Goal: Task Accomplishment & Management: Complete application form

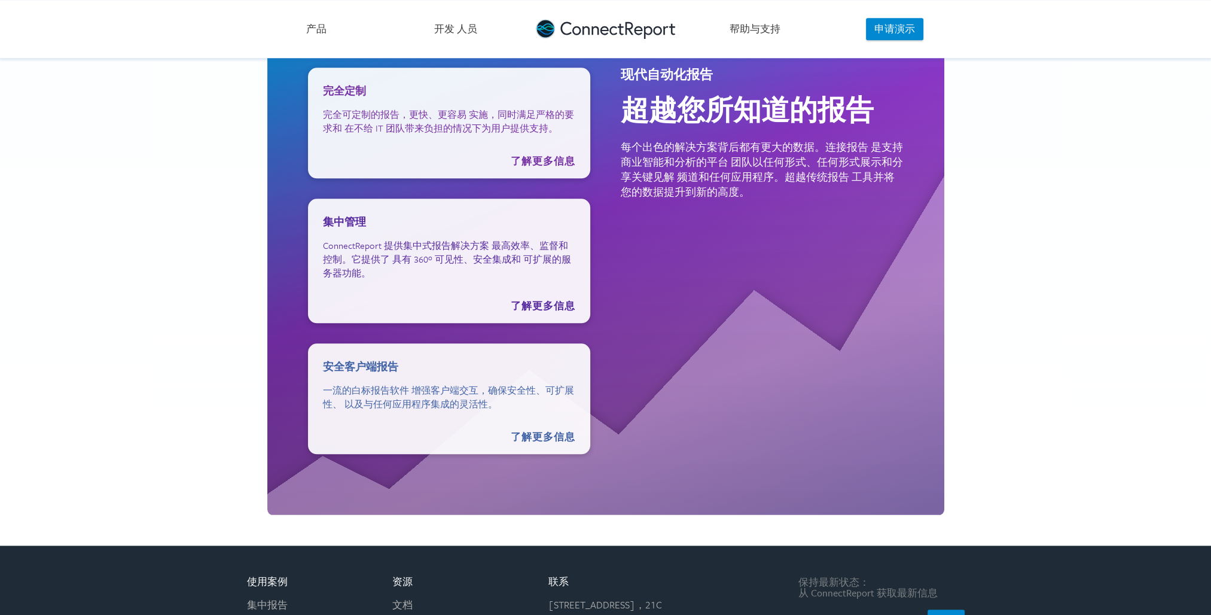
scroll to position [1554, 0]
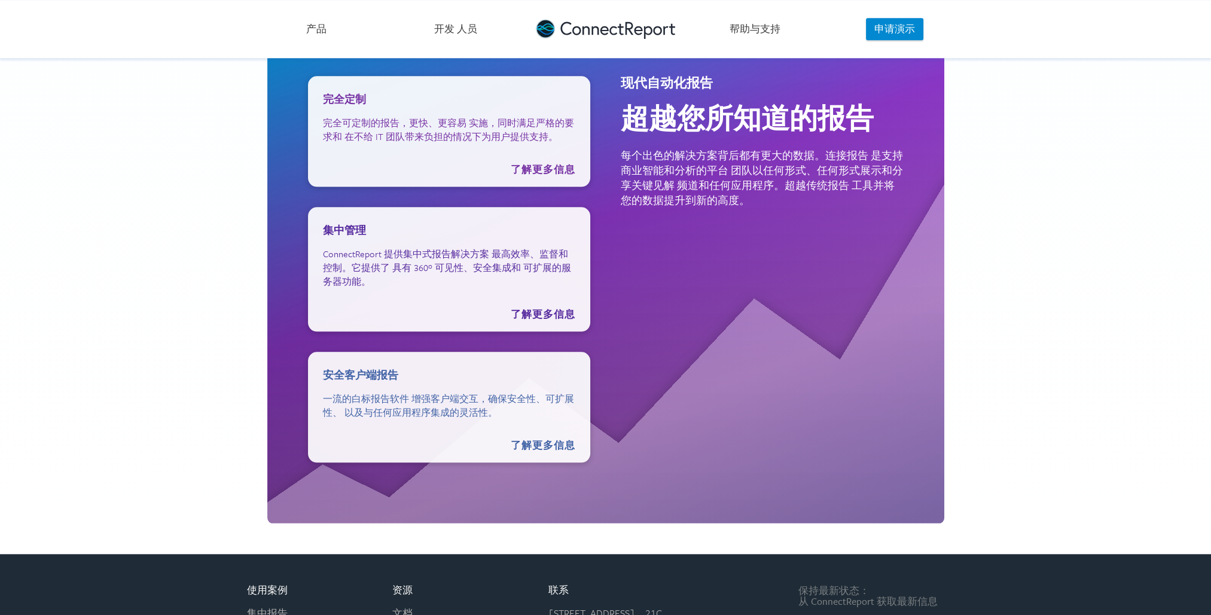
click at [317, 36] on link "产品" at bounding box center [316, 29] width 139 height 58
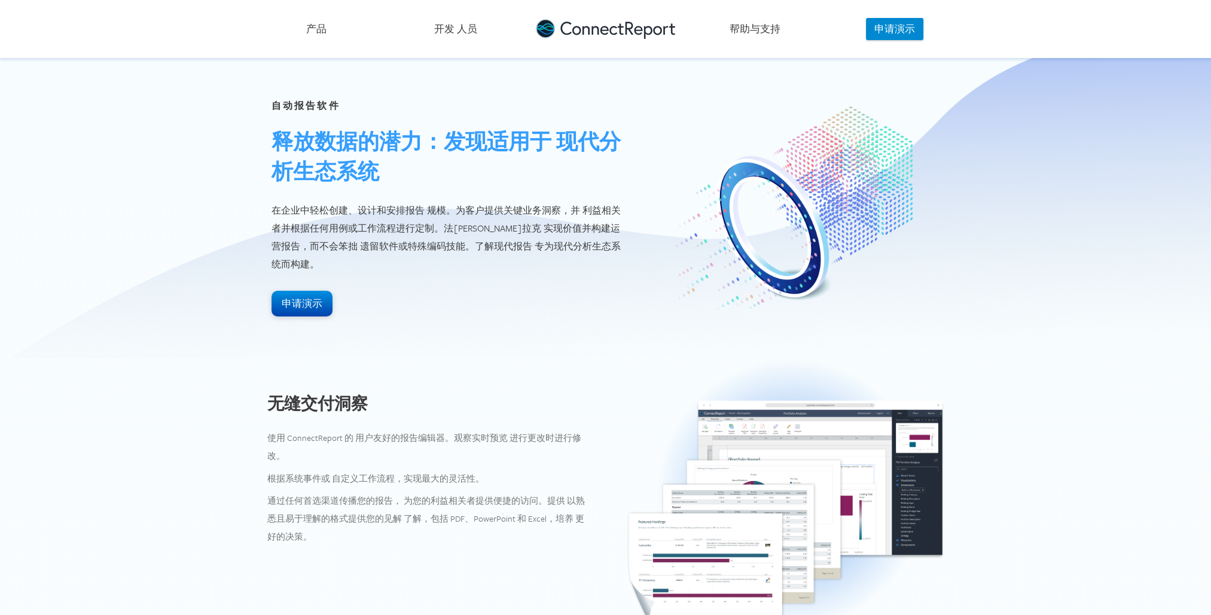
click at [299, 297] on button "申请演示" at bounding box center [301, 304] width 61 height 26
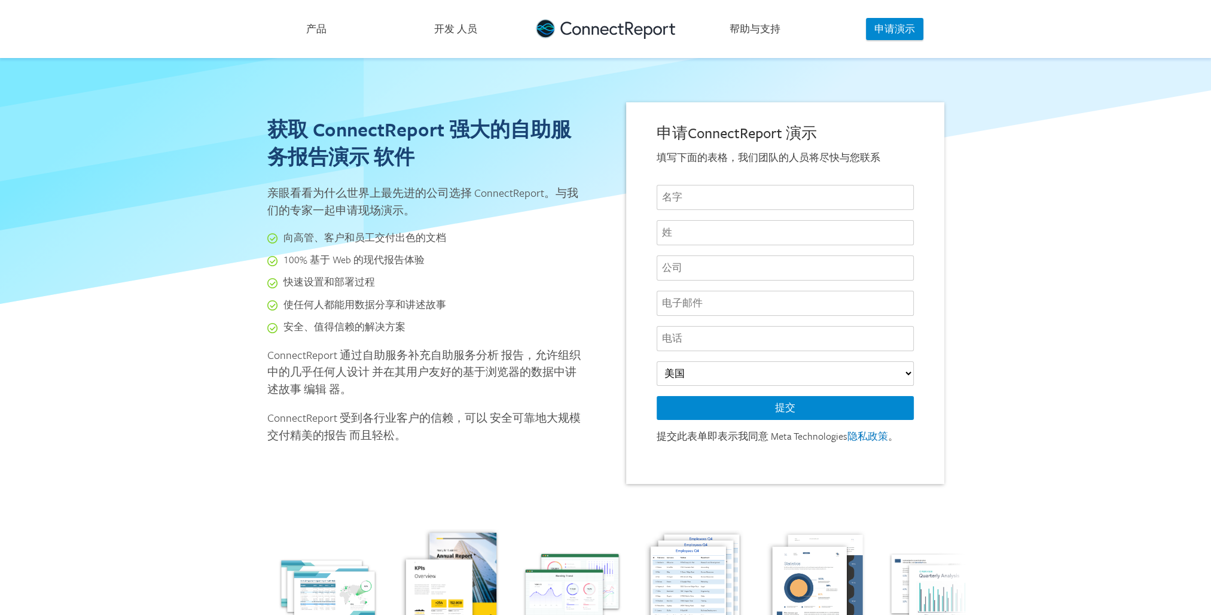
click at [733, 194] on input "text" at bounding box center [784, 197] width 257 height 25
type input "鹏"
type input "季"
select select "CN"
click at [698, 266] on input "text" at bounding box center [784, 267] width 257 height 25
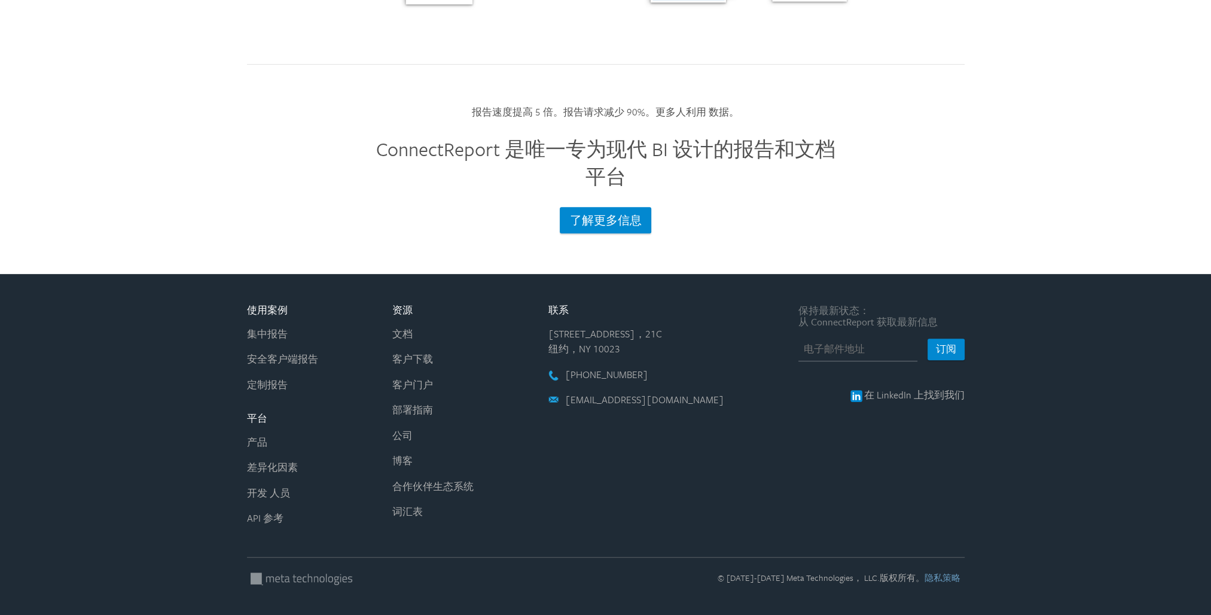
scroll to position [655, 0]
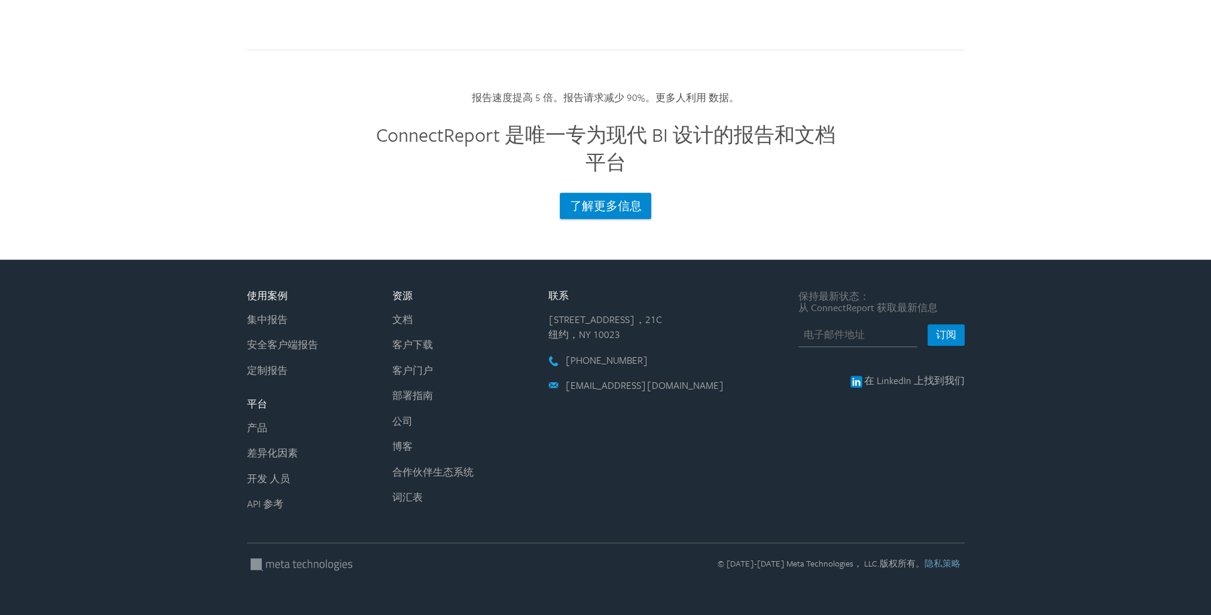
click at [428, 345] on link "客户下载" at bounding box center [412, 344] width 41 height 14
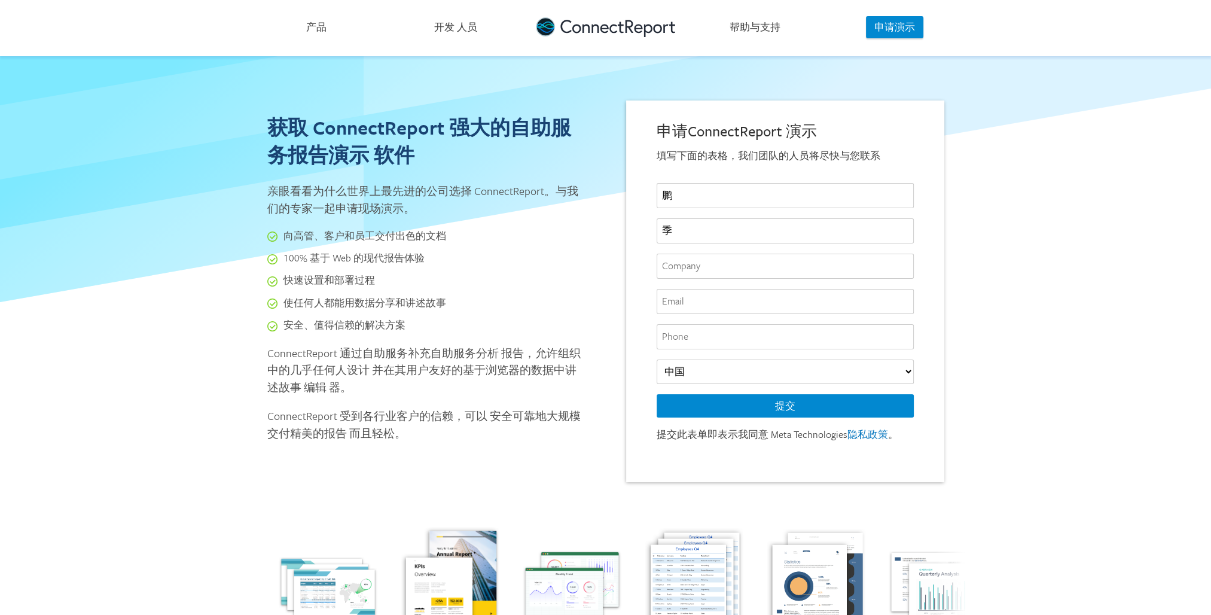
scroll to position [0, 0]
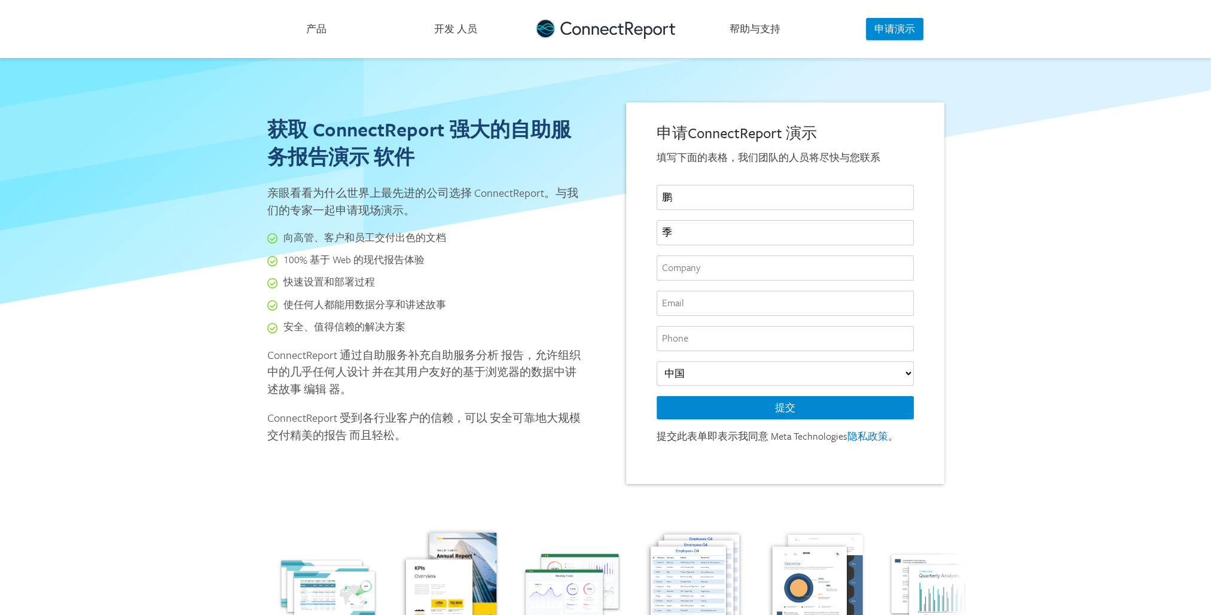
click at [315, 34] on link "产品" at bounding box center [316, 29] width 139 height 58
